Goal: Task Accomplishment & Management: Use online tool/utility

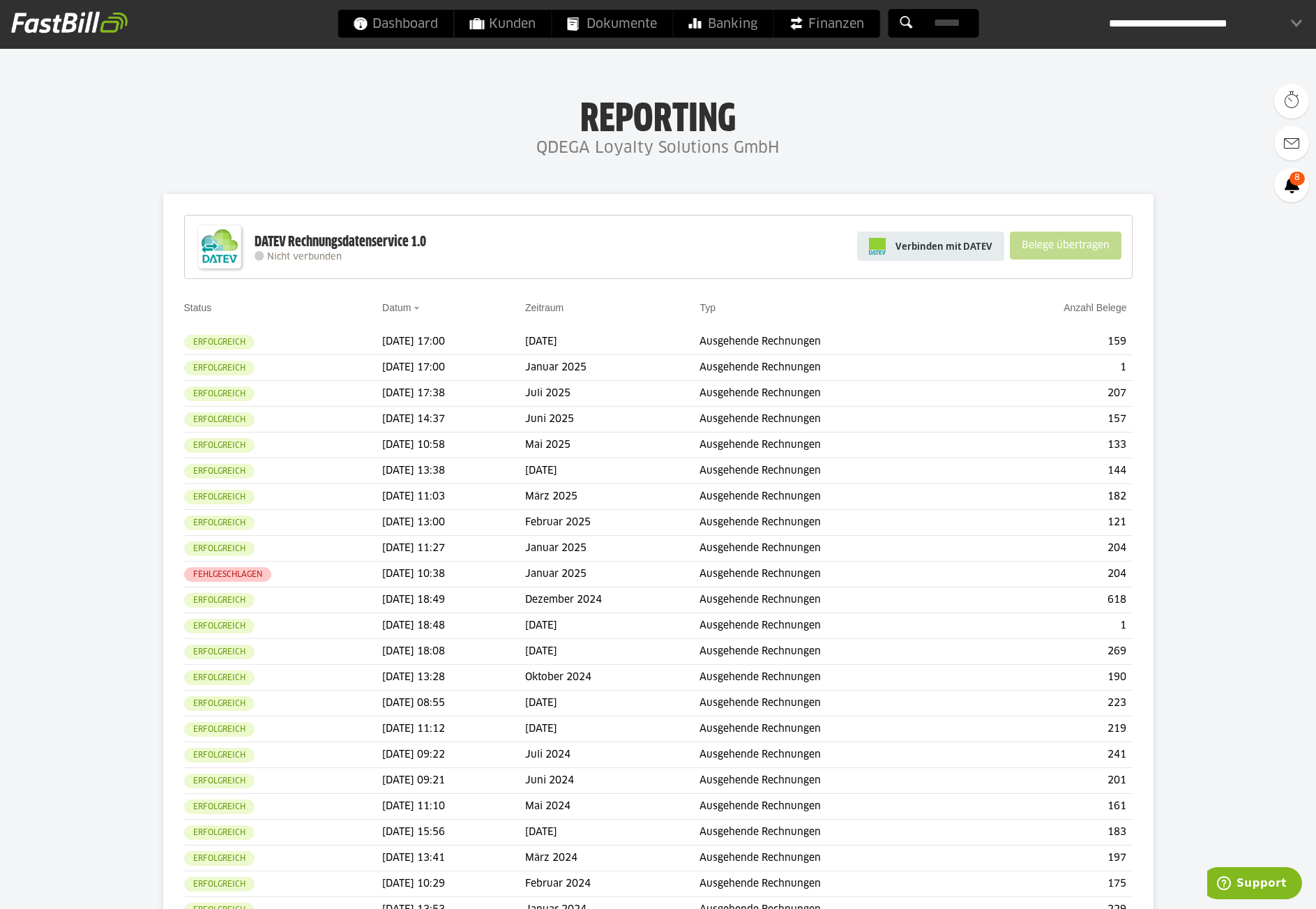
click at [952, 255] on link "Verbinden mit DATEV" at bounding box center [931, 246] width 148 height 29
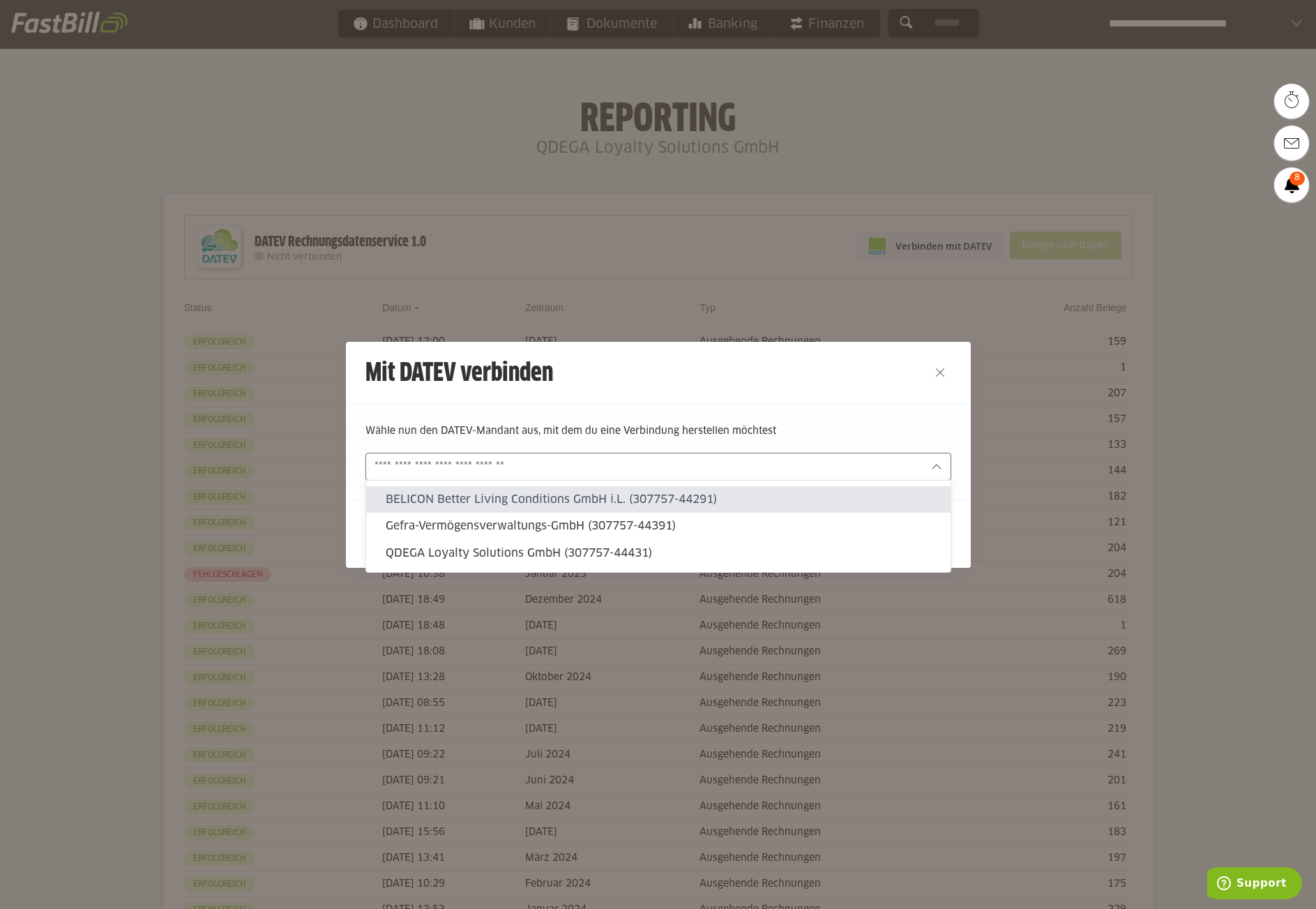
click at [770, 465] on input "text" at bounding box center [649, 467] width 548 height 15
click at [573, 546] on div "QDEGA Loyalty Solutions GmbH (307757-44431)" at bounding box center [658, 553] width 584 height 27
type input "**********"
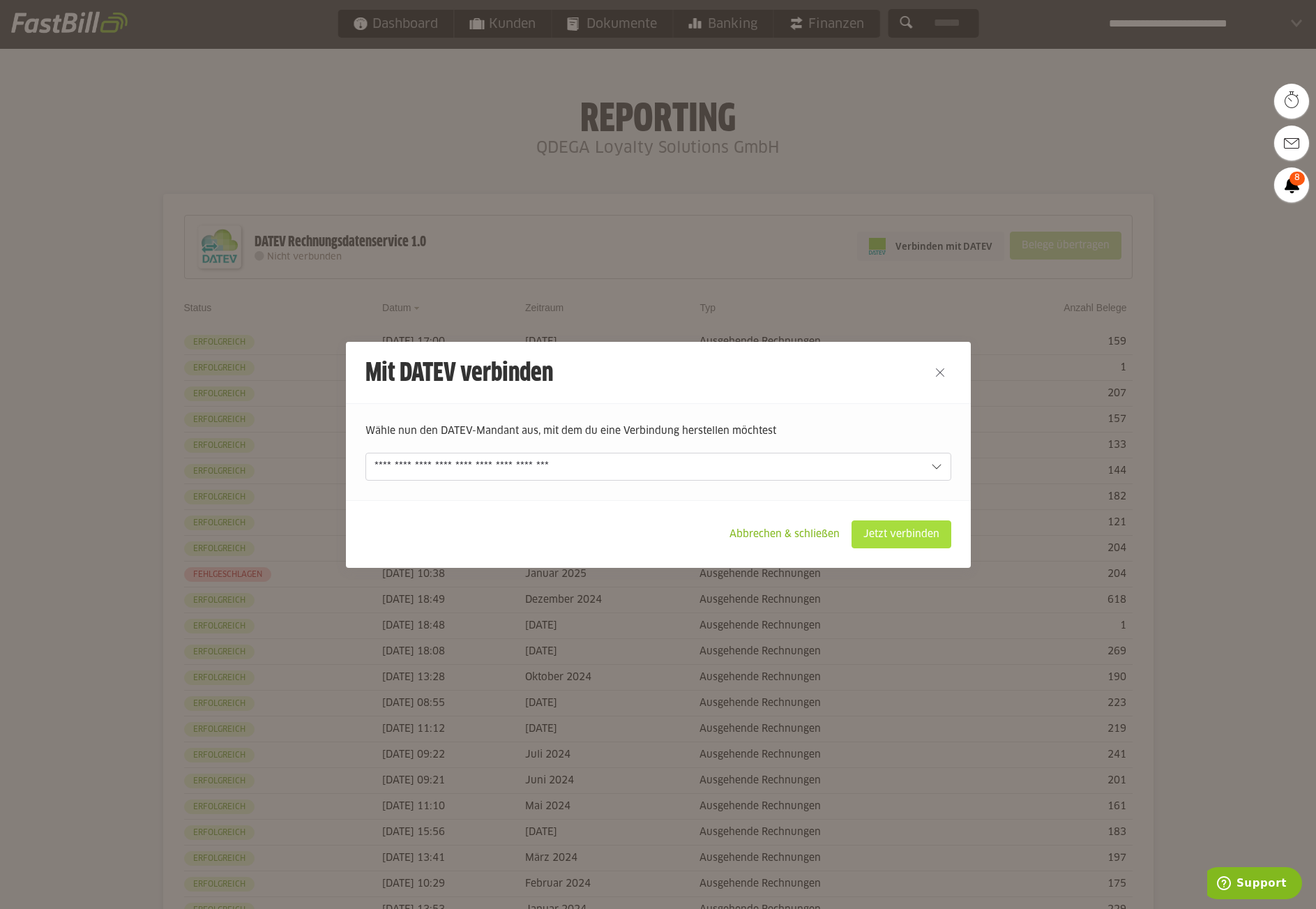
click at [878, 536] on slot "Jetzt verbinden" at bounding box center [902, 534] width 99 height 27
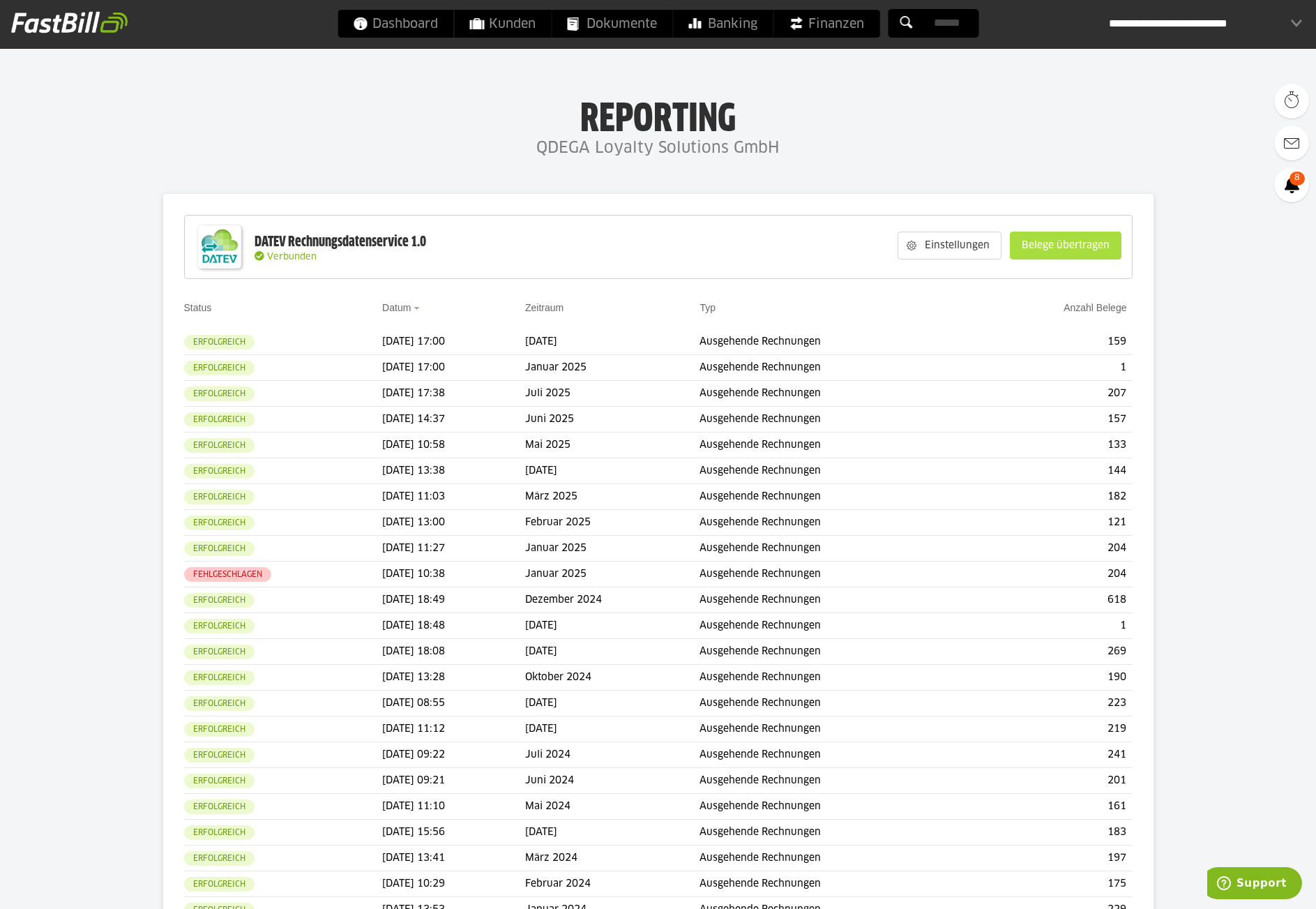
click at [1059, 247] on slot "Belege übertragen" at bounding box center [1065, 245] width 110 height 27
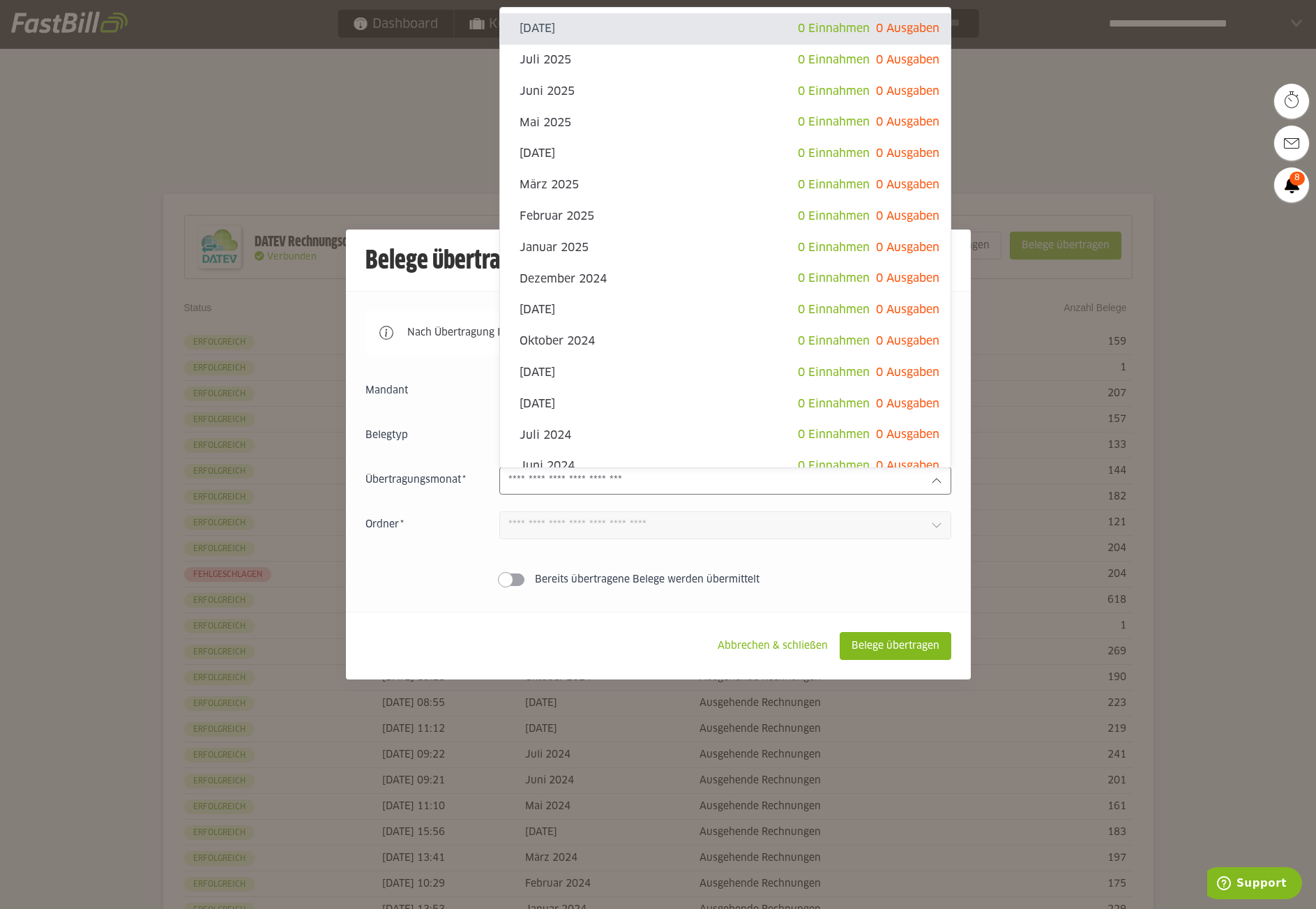
click at [597, 492] on div at bounding box center [725, 481] width 452 height 28
click at [439, 449] on fieldset "Belegtyp Einnahmen Ausgaben" at bounding box center [658, 436] width 586 height 28
click at [626, 482] on input "text" at bounding box center [715, 481] width 412 height 15
type sl-option "2025-08"
